Goal: Transaction & Acquisition: Purchase product/service

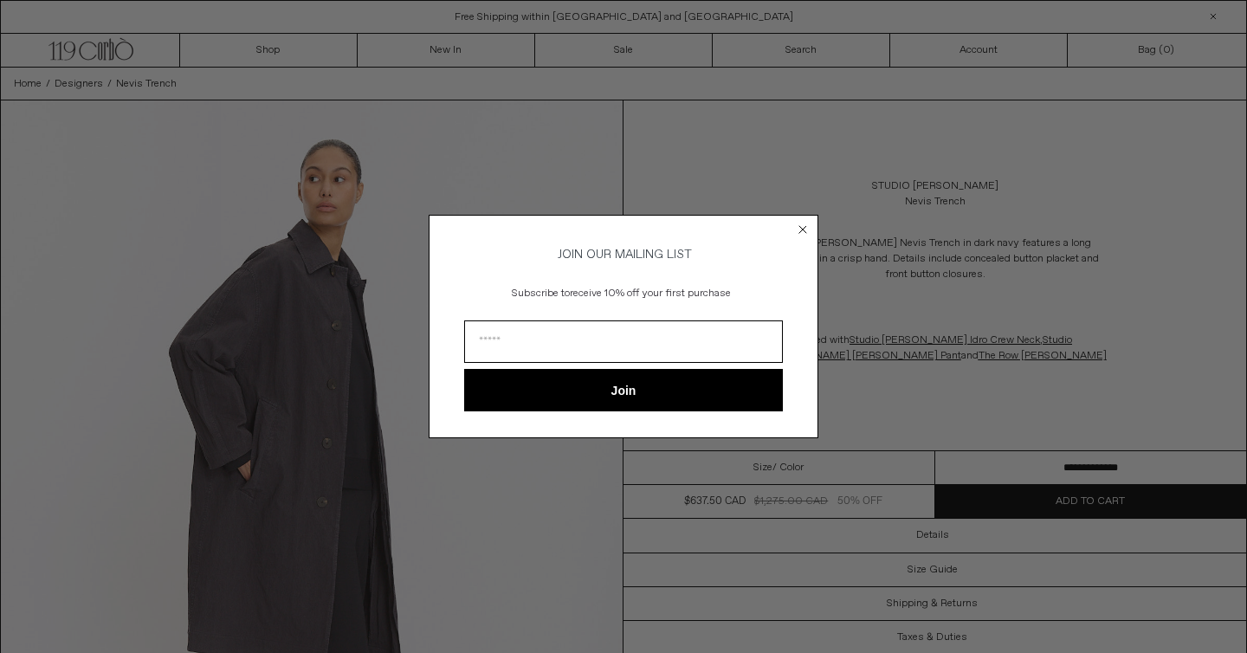
click at [806, 227] on circle "Close dialog" at bounding box center [803, 229] width 16 height 16
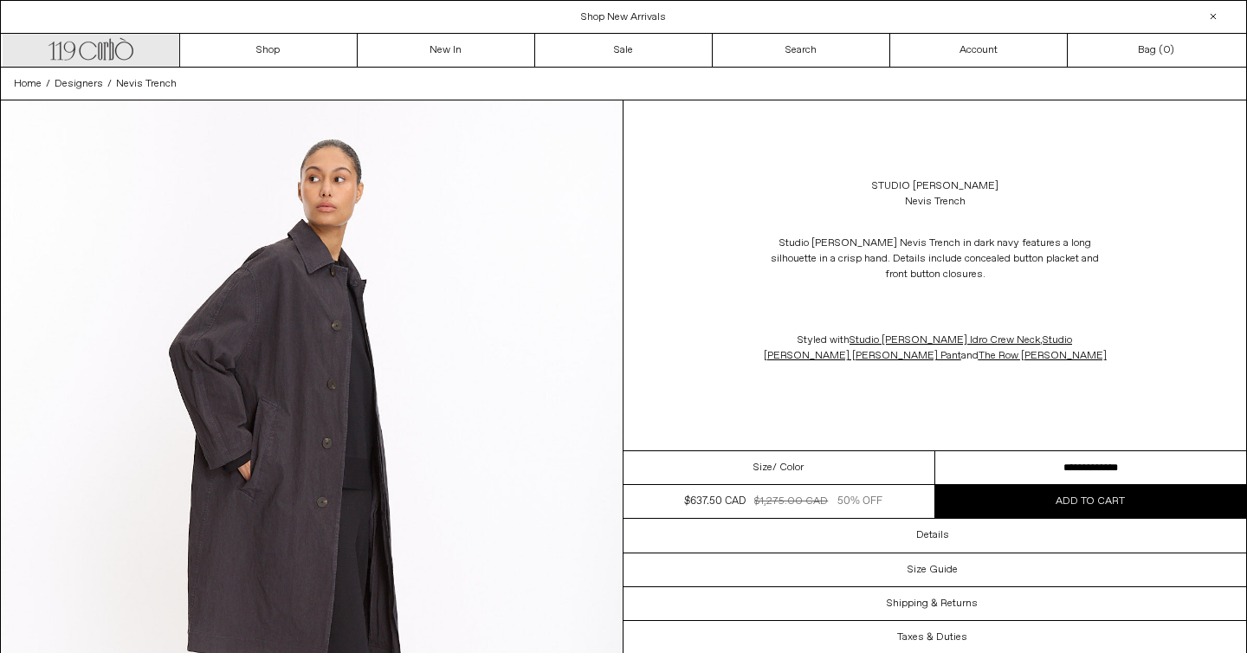
click at [72, 50] on icon ".cls-1, .cls-2 { fill: #231f20; stroke: #231f20; stroke-miterlimit: 10; stroke-…" at bounding box center [90, 47] width 85 height 25
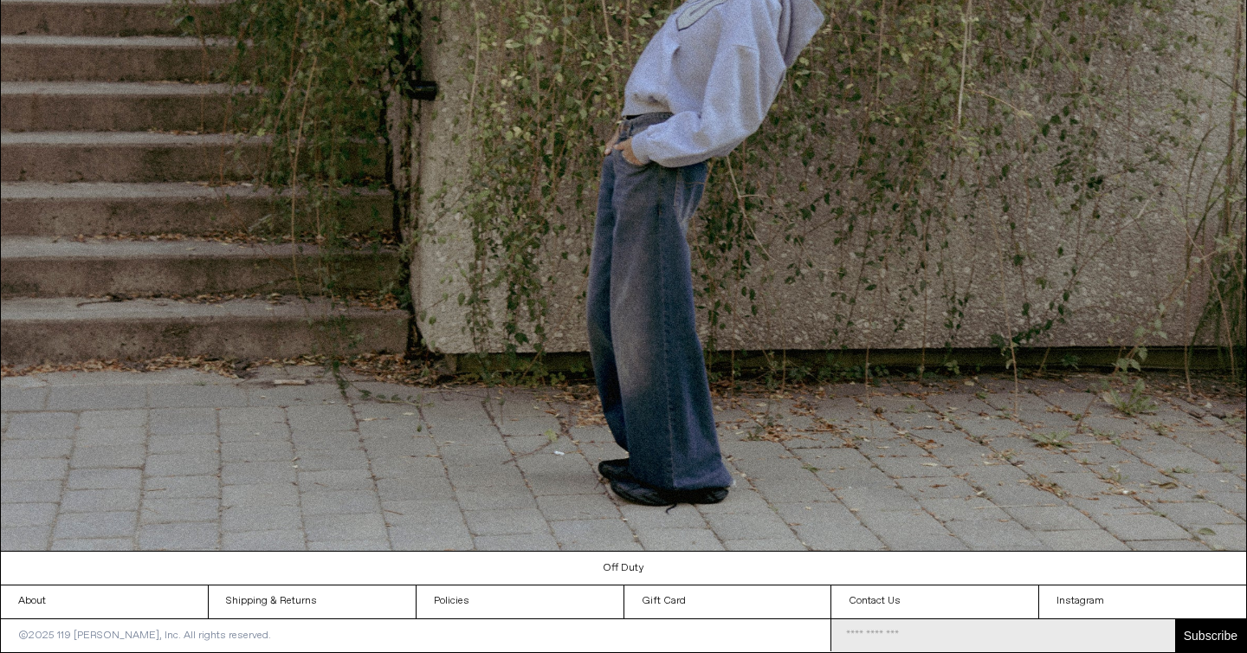
scroll to position [1845, 0]
click at [62, 598] on link "About" at bounding box center [104, 601] width 207 height 33
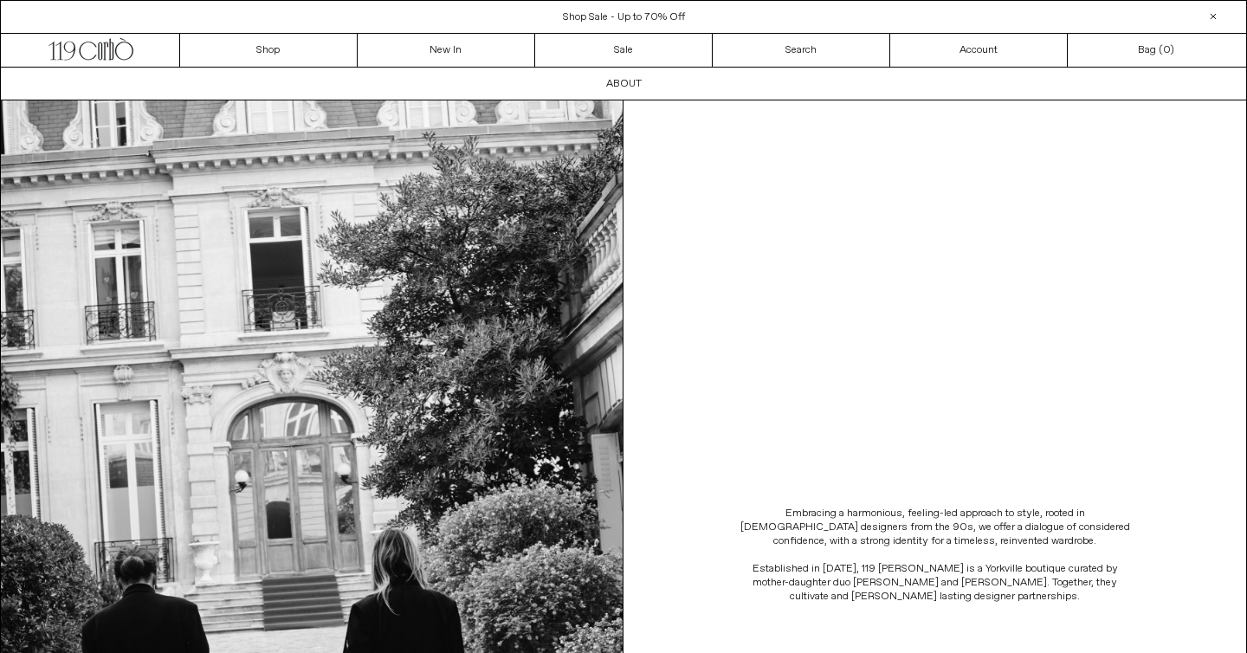
scroll to position [424, 0]
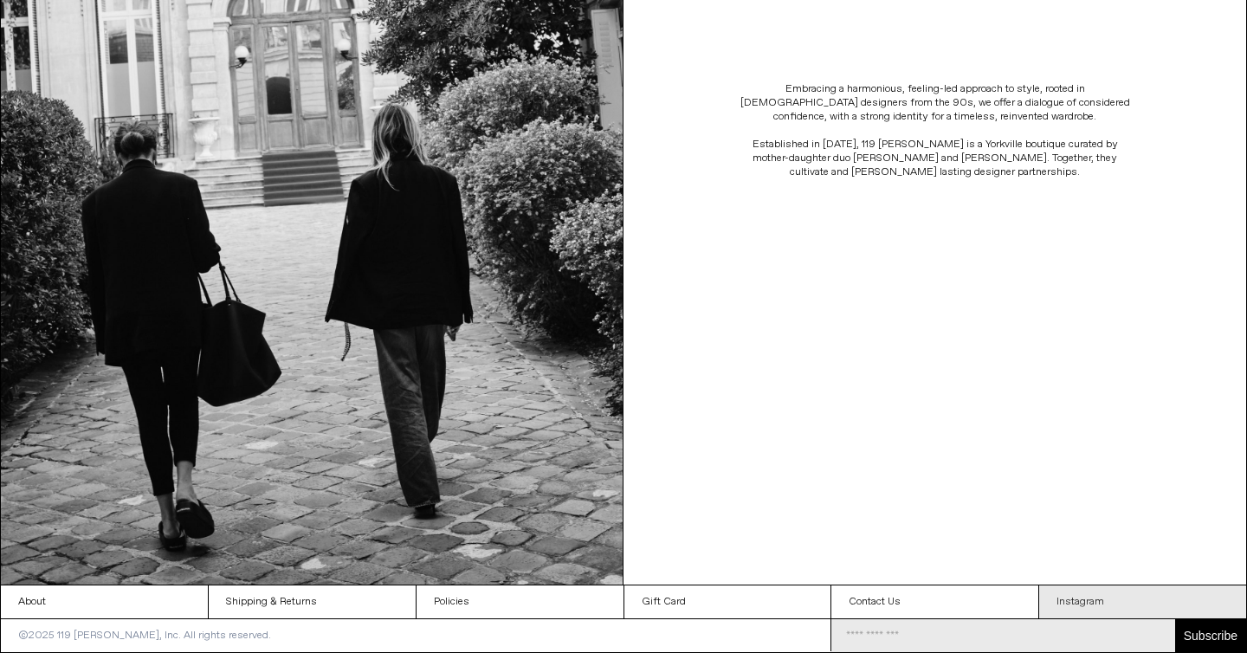
click at [1070, 608] on link "Instagram" at bounding box center [1142, 601] width 207 height 33
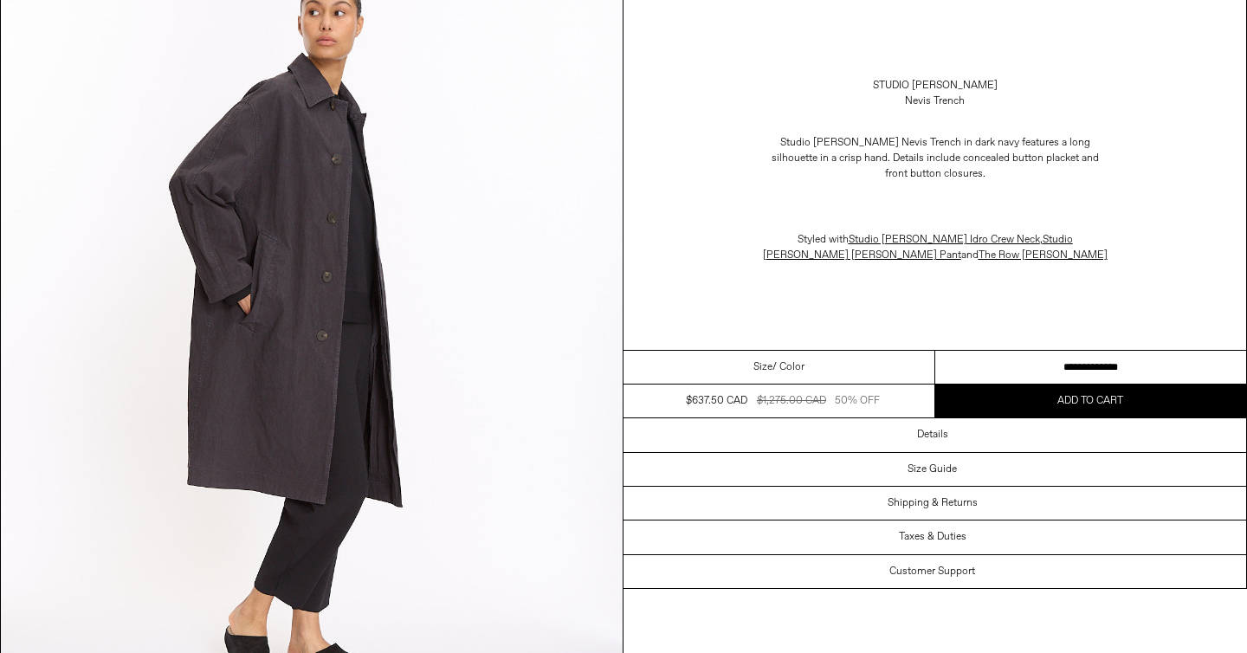
scroll to position [166, 0]
click at [784, 368] on span "/ Color" at bounding box center [788, 367] width 32 height 16
click at [1091, 364] on select "**********" at bounding box center [1091, 368] width 312 height 34
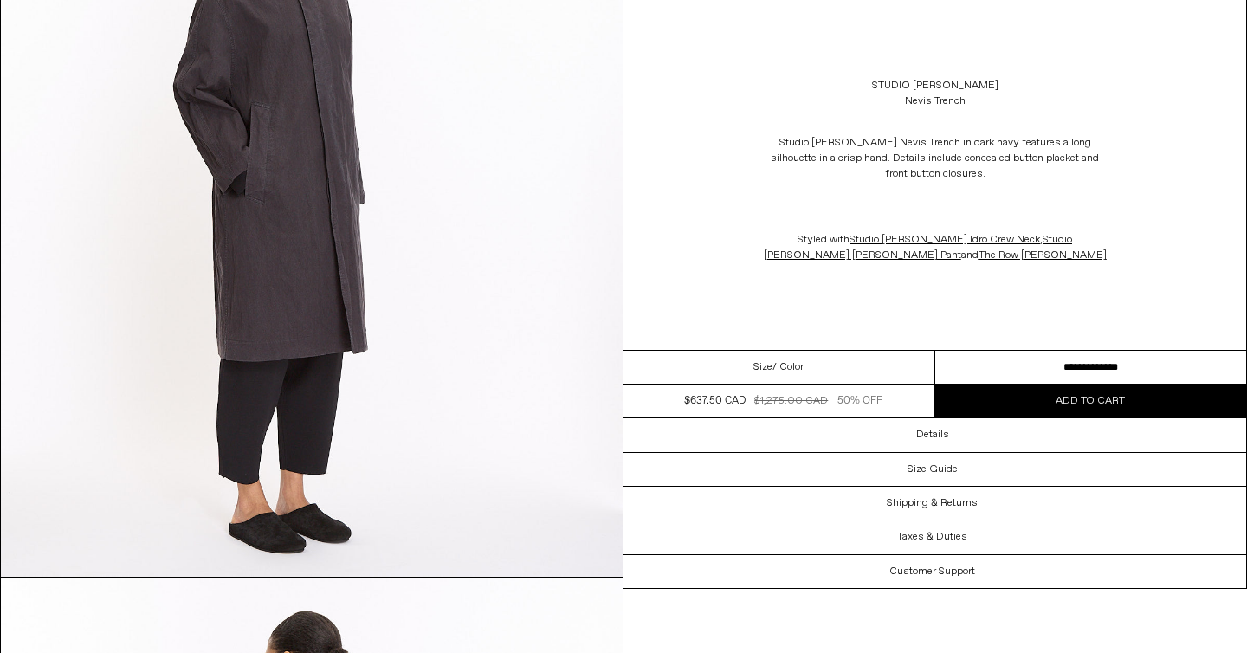
scroll to position [1861, 0]
